Goal: Contribute content

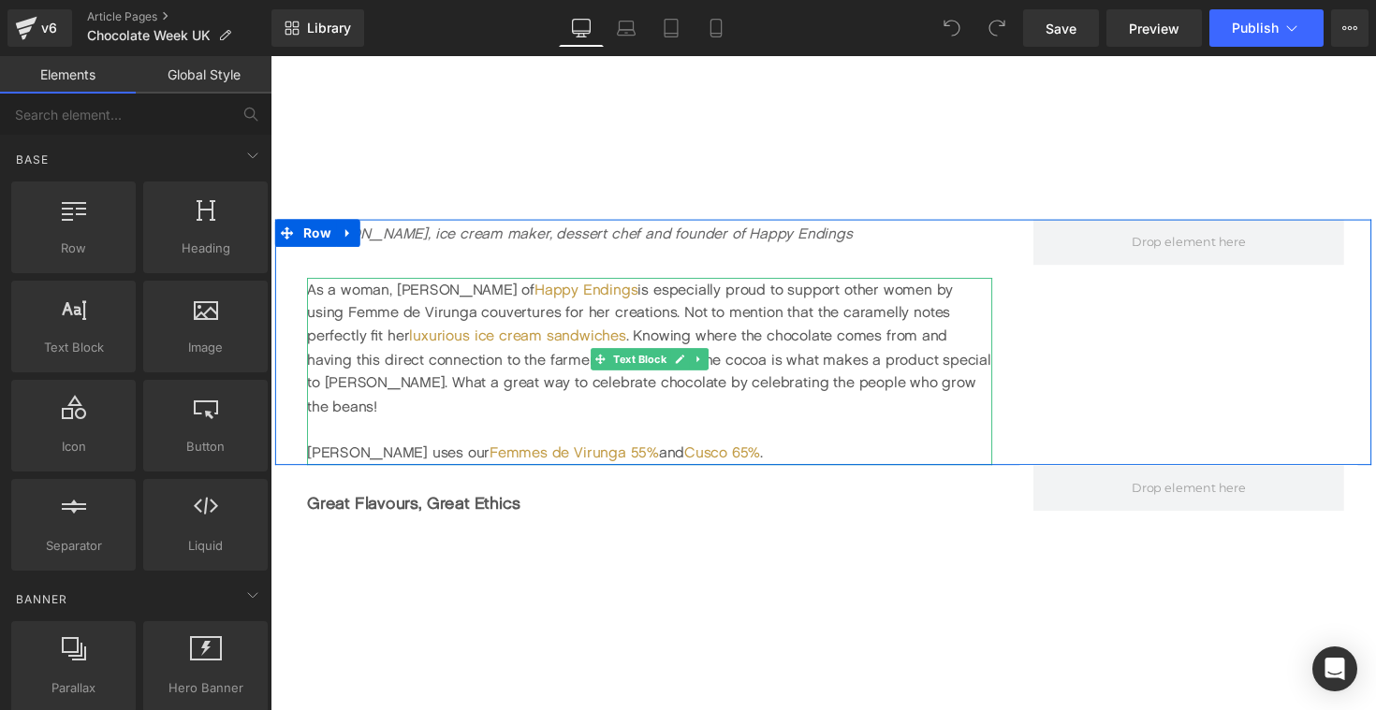
scroll to position [2389, 0]
click at [875, 389] on div "As a woman, Terri of Happy Endings is especially proud to support other women b…" at bounding box center [659, 353] width 702 height 144
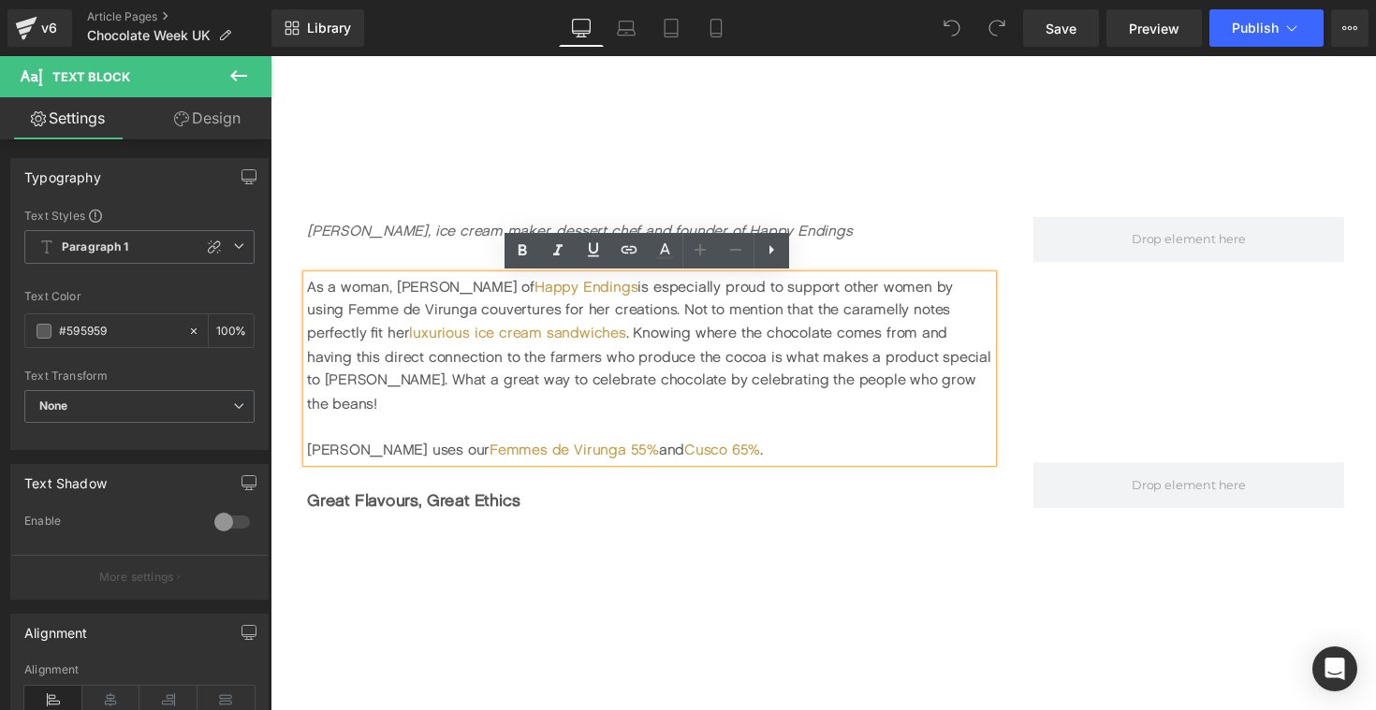
drag, startPoint x: 704, startPoint y: 440, endPoint x: 307, endPoint y: 294, distance: 422.8
click at [308, 294] on div "As a woman, Terri of Happy Endings is especially proud to support other women b…" at bounding box center [659, 377] width 702 height 192
drag, startPoint x: 710, startPoint y: 436, endPoint x: 297, endPoint y: 290, distance: 438.6
click at [296, 289] on div "Terri Mercieca, ice cream maker, dessert chef and founder of Happy Endings Text…" at bounding box center [649, 347] width 749 height 252
copy div "As a woman, Terri of Happy Endings is especially proud to support other women b…"
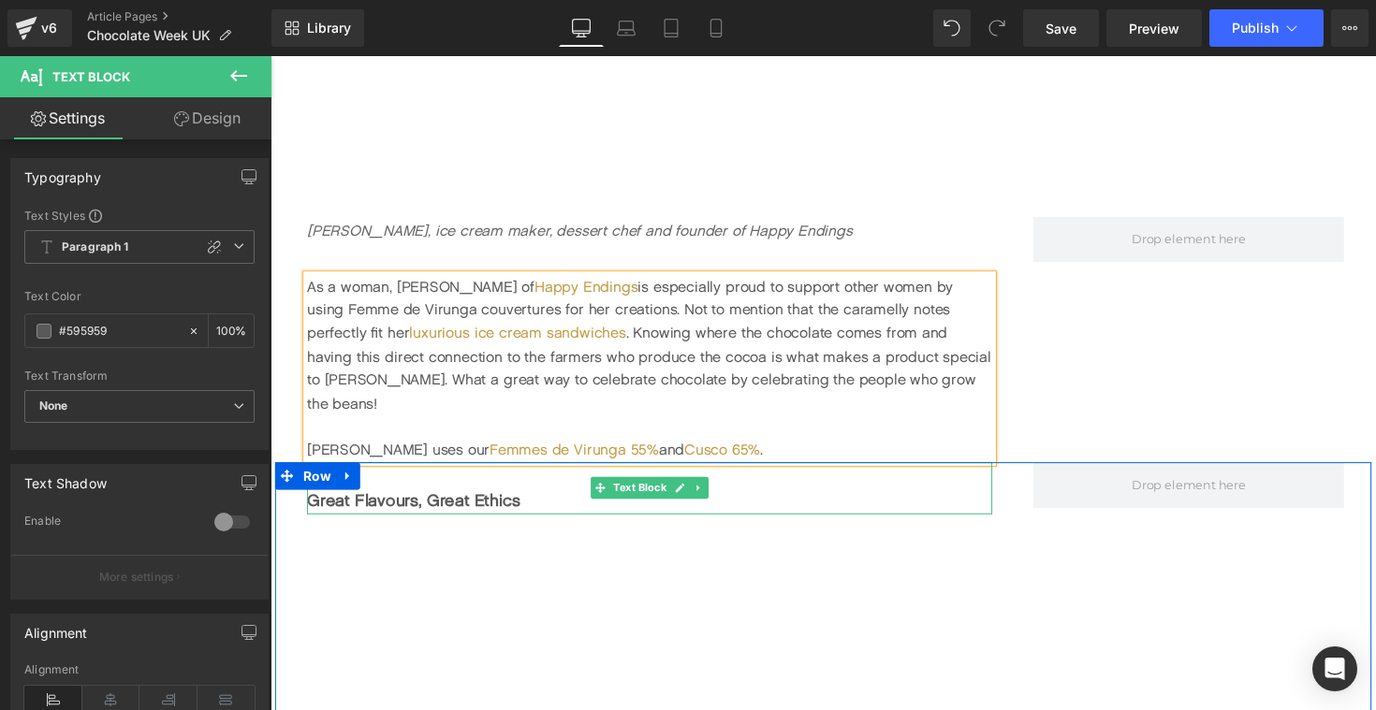
click at [774, 499] on div "Great Flavours, Great Ethics" at bounding box center [659, 512] width 702 height 27
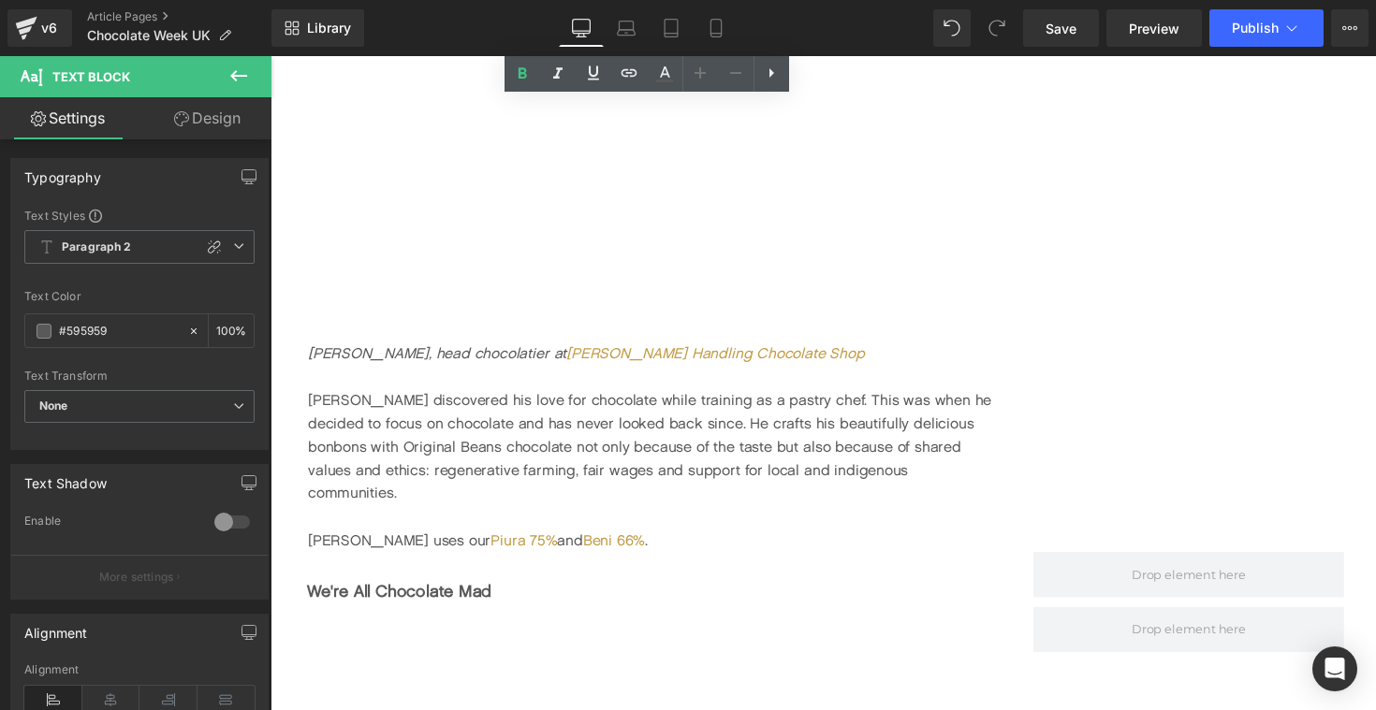
scroll to position [3871, 0]
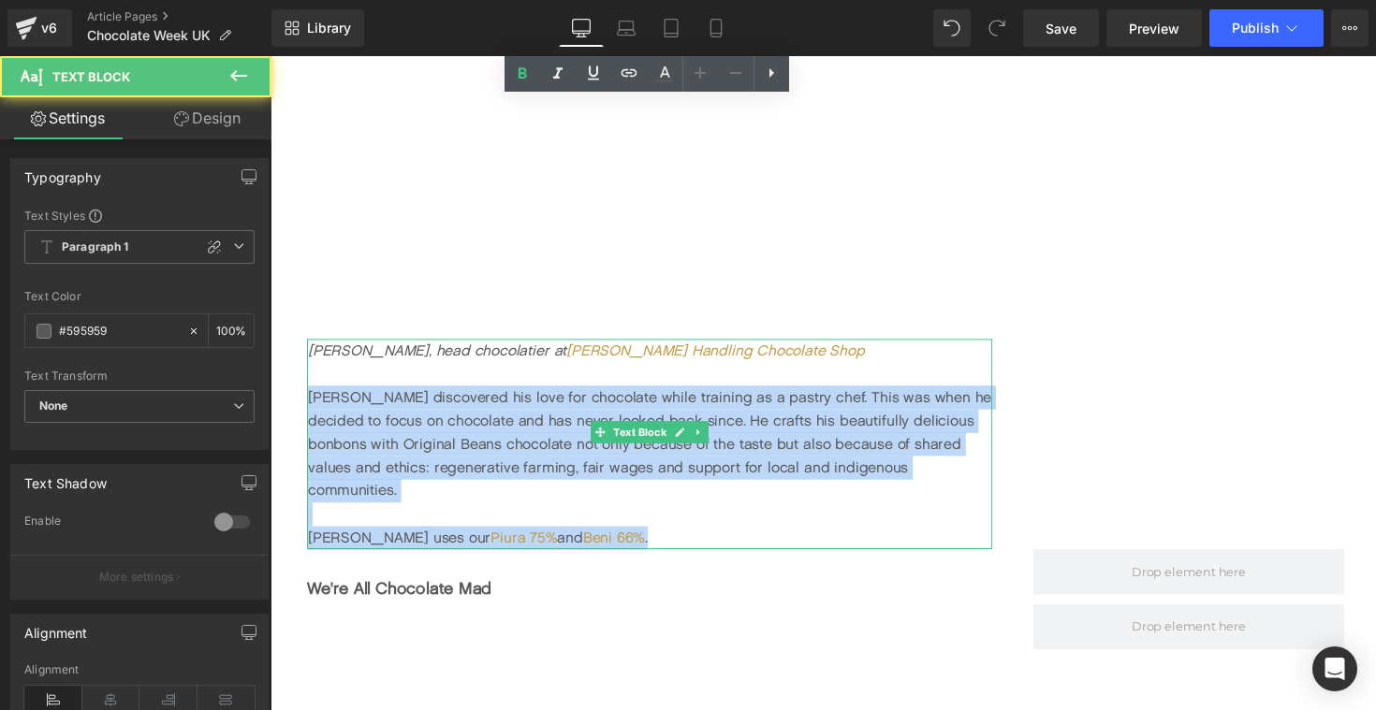
drag, startPoint x: 313, startPoint y: 383, endPoint x: 593, endPoint y: 503, distance: 305.2
click at [594, 503] on div "Paul Stradling, head chocolatier at Adam Handling Chocolate Shop Paul discovere…" at bounding box center [659, 453] width 702 height 215
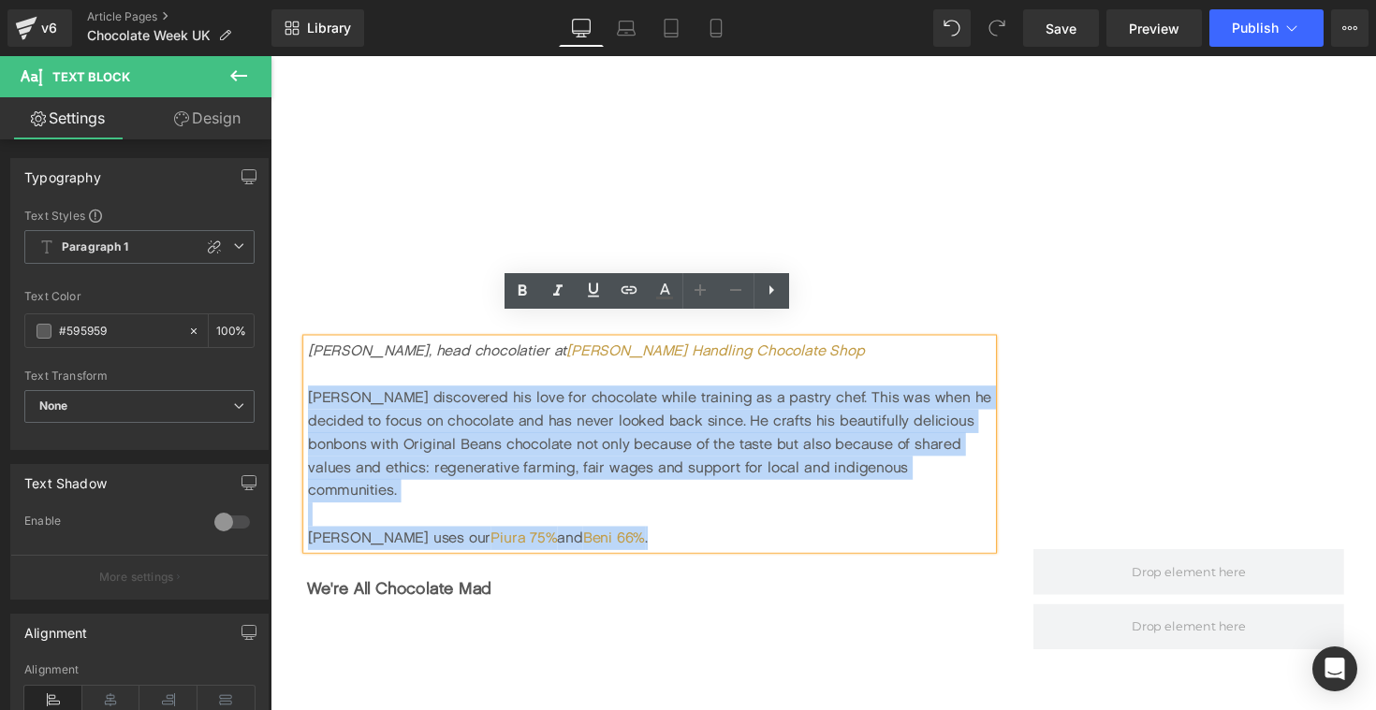
copy div "Paul discovered his love for chocolate while training as a pastry chef. This wa…"
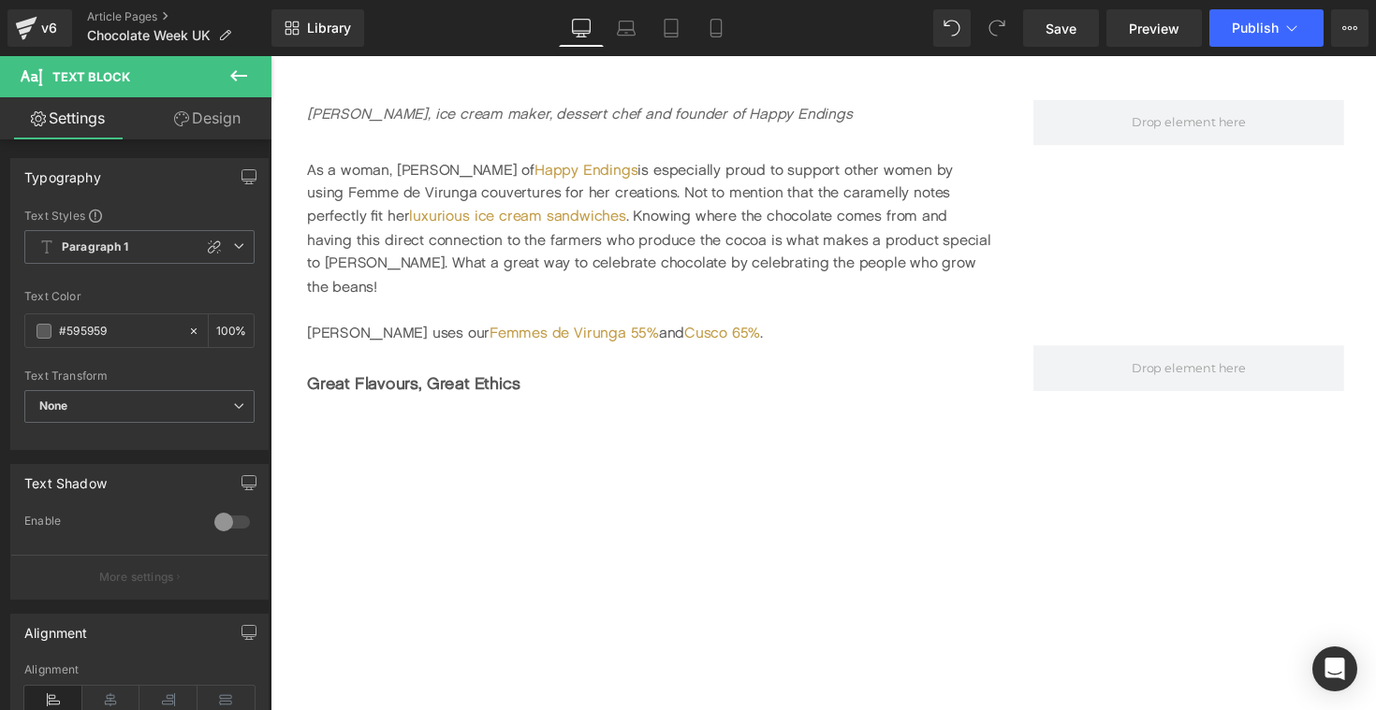
scroll to position [2507, 0]
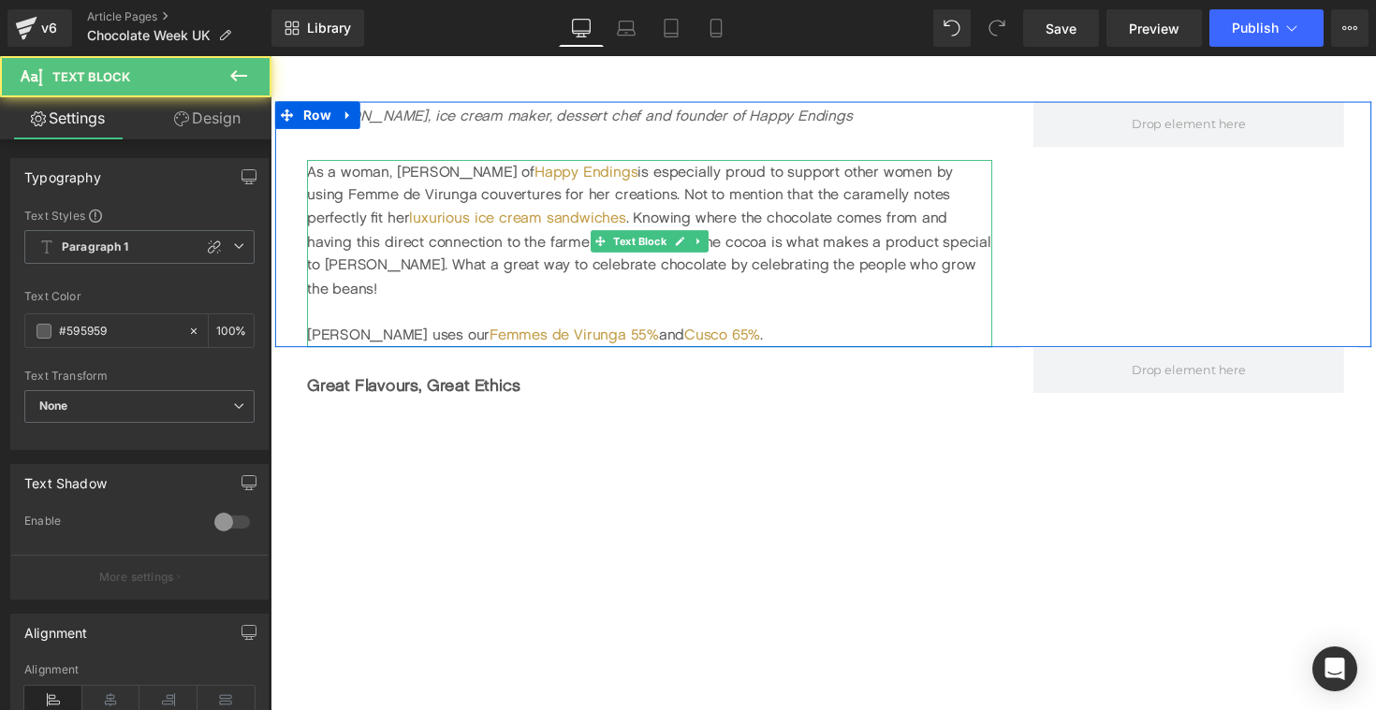
click at [983, 173] on span "As a woman, Terri of Happy Endings is especially proud to support other women b…" at bounding box center [658, 235] width 701 height 138
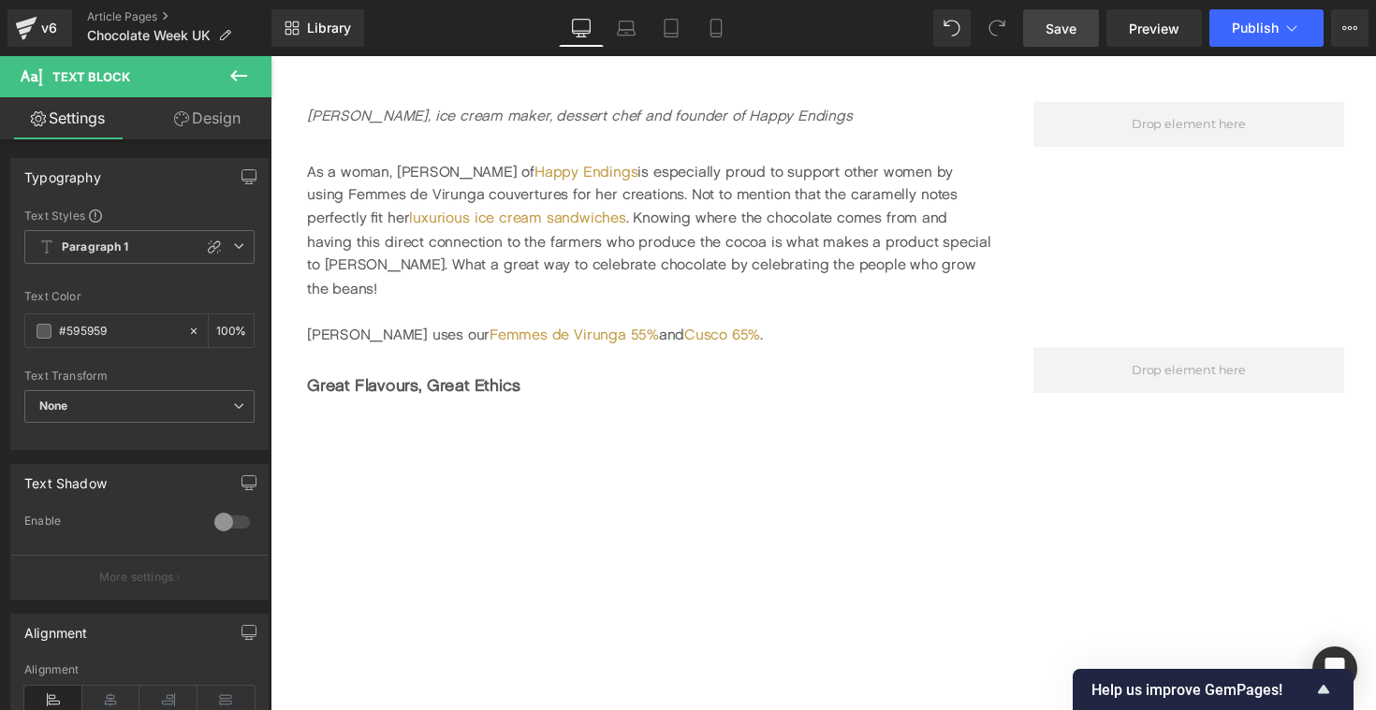
click at [1070, 26] on span "Save" at bounding box center [1060, 29] width 31 height 20
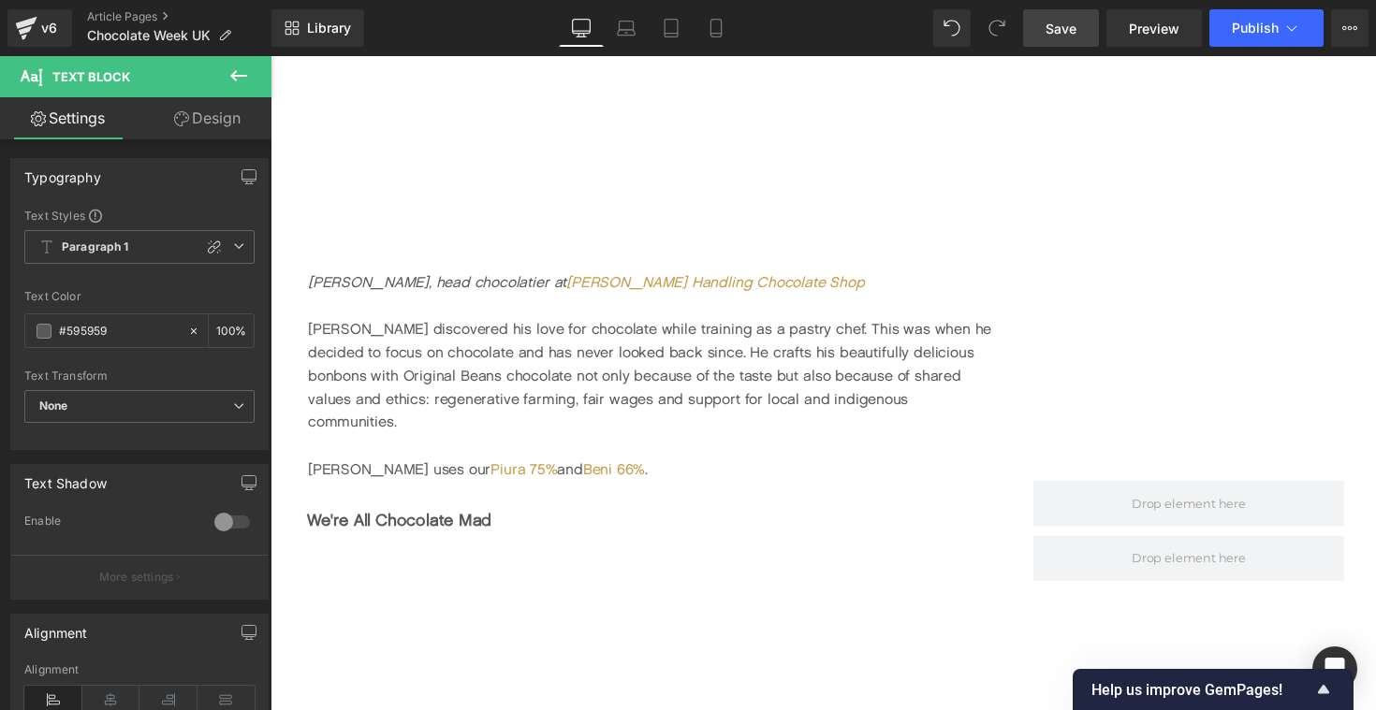
scroll to position [3982, 0]
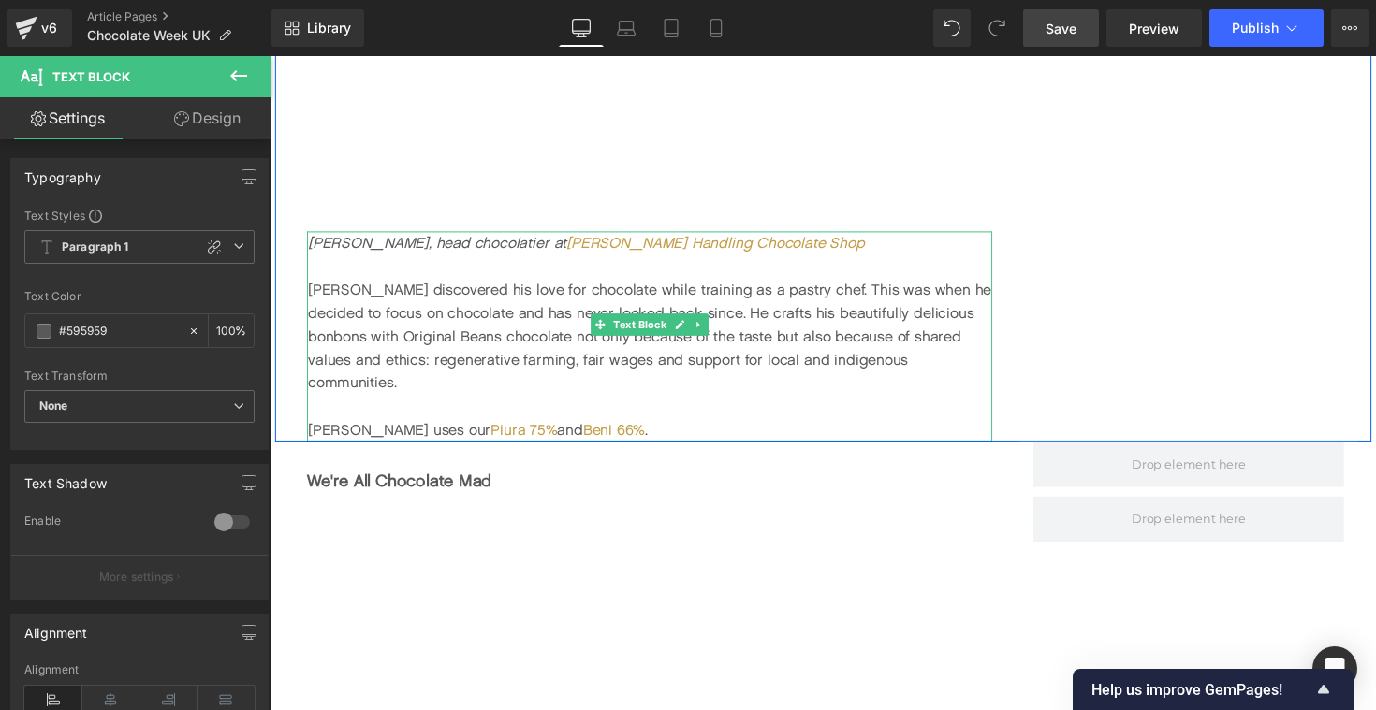
click at [509, 347] on div "[PERSON_NAME] discovered his love for chocolate while training as a pastry chef…" at bounding box center [659, 344] width 701 height 120
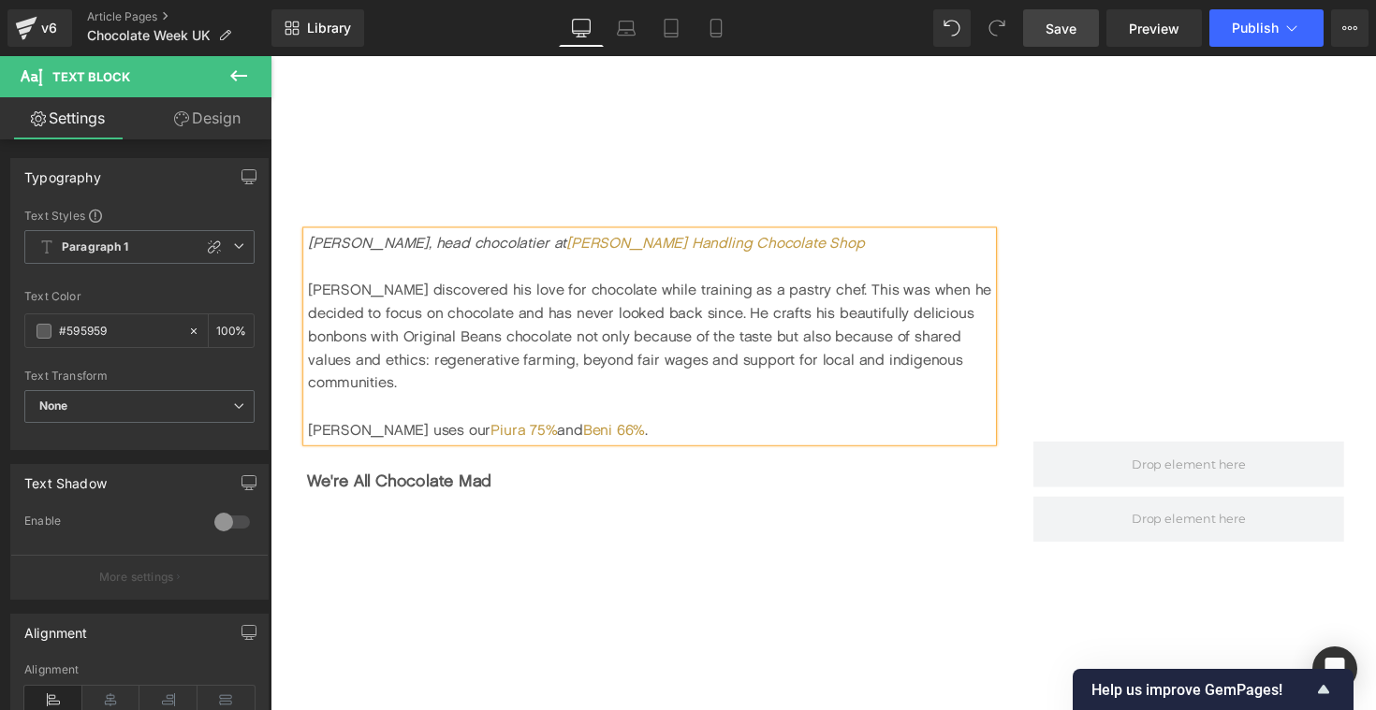
click at [634, 349] on div "Paul discovered his love for chocolate while training as a pastry chef. This wa…" at bounding box center [659, 344] width 701 height 120
click at [1087, 29] on link "Save" at bounding box center [1061, 27] width 76 height 37
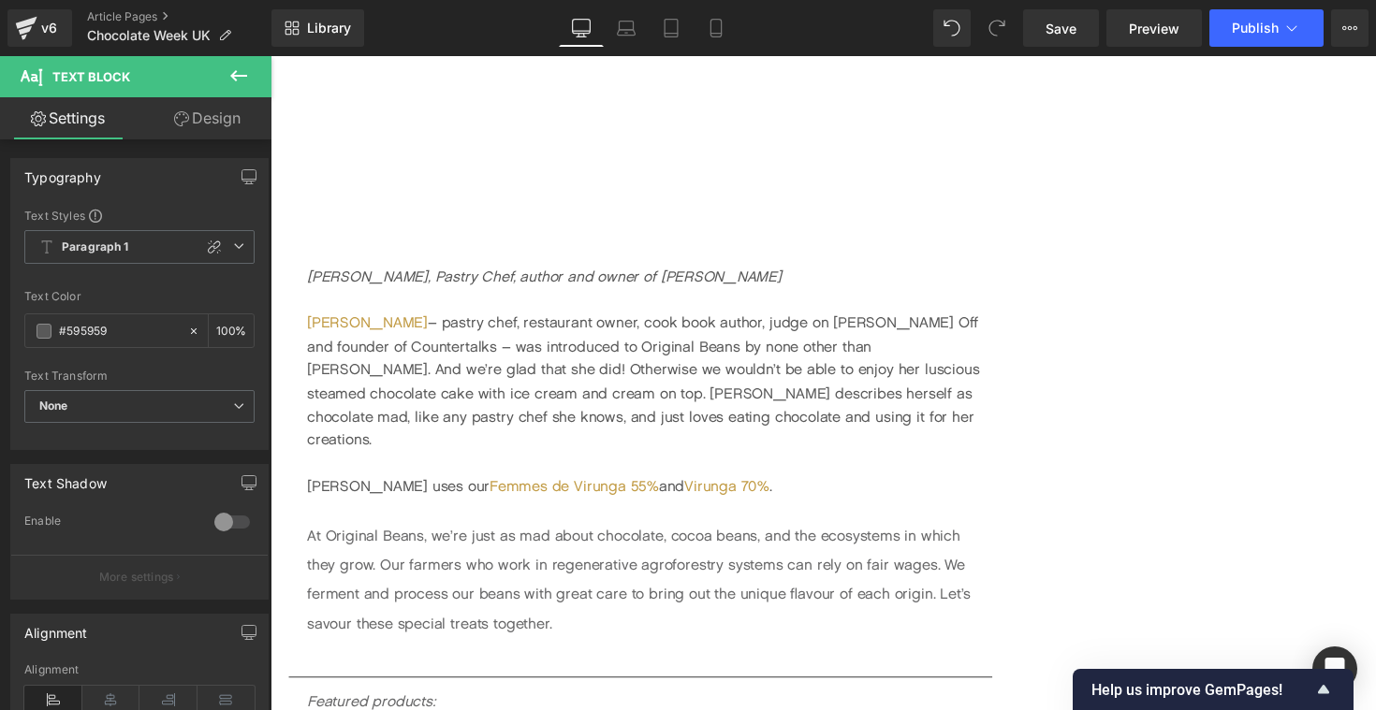
scroll to position [5522, 0]
click at [439, 317] on div "Ravneet – pastry chef, restaurant owner, cook book author, judge on Junior Bake…" at bounding box center [659, 389] width 702 height 144
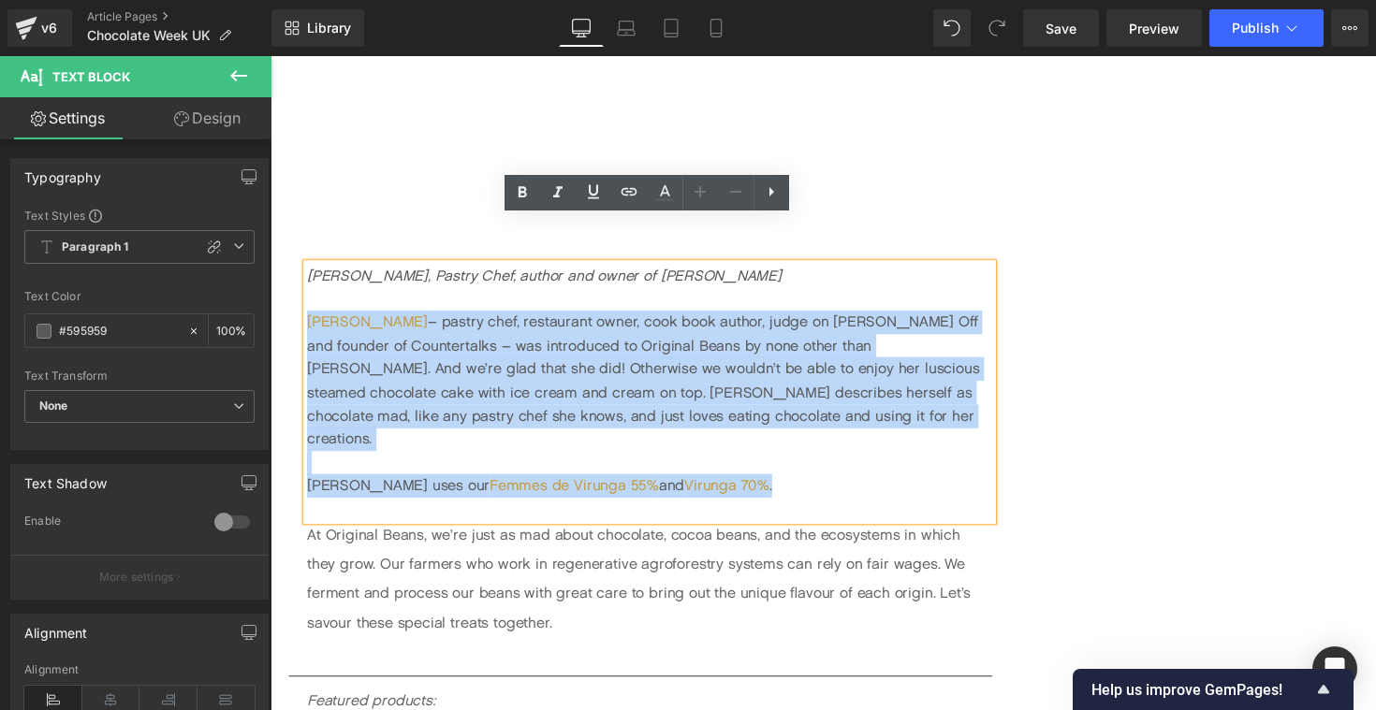
drag, startPoint x: 759, startPoint y: 435, endPoint x: 296, endPoint y: 284, distance: 487.4
copy div "Ravneet – pastry chef, restaurant owner, cook book author, judge on Junior Bake…"
